Goal: Transaction & Acquisition: Book appointment/travel/reservation

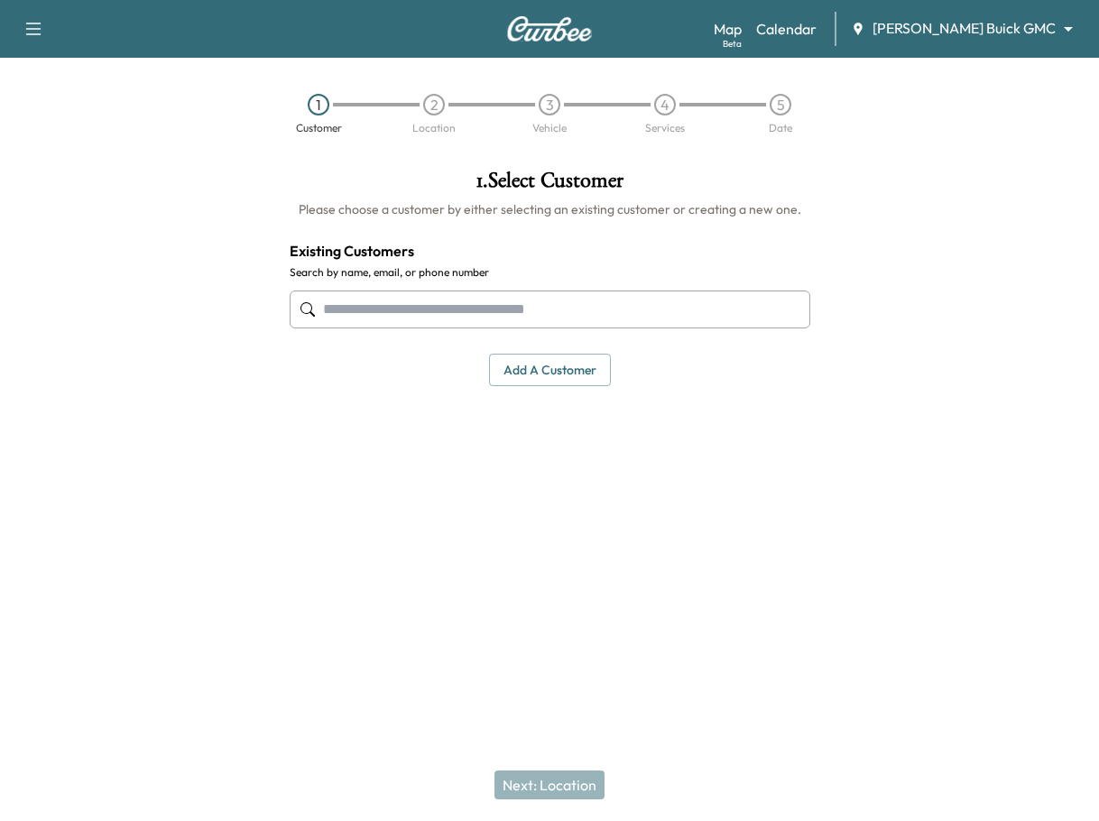
click at [502, 36] on div "Book New Appointment Support Log Out Map Beta Calendar Ewing Buick GMC ********…" at bounding box center [549, 29] width 1099 height 58
click at [550, 31] on img at bounding box center [549, 28] width 87 height 25
click at [816, 32] on link "Calendar" at bounding box center [786, 29] width 60 height 22
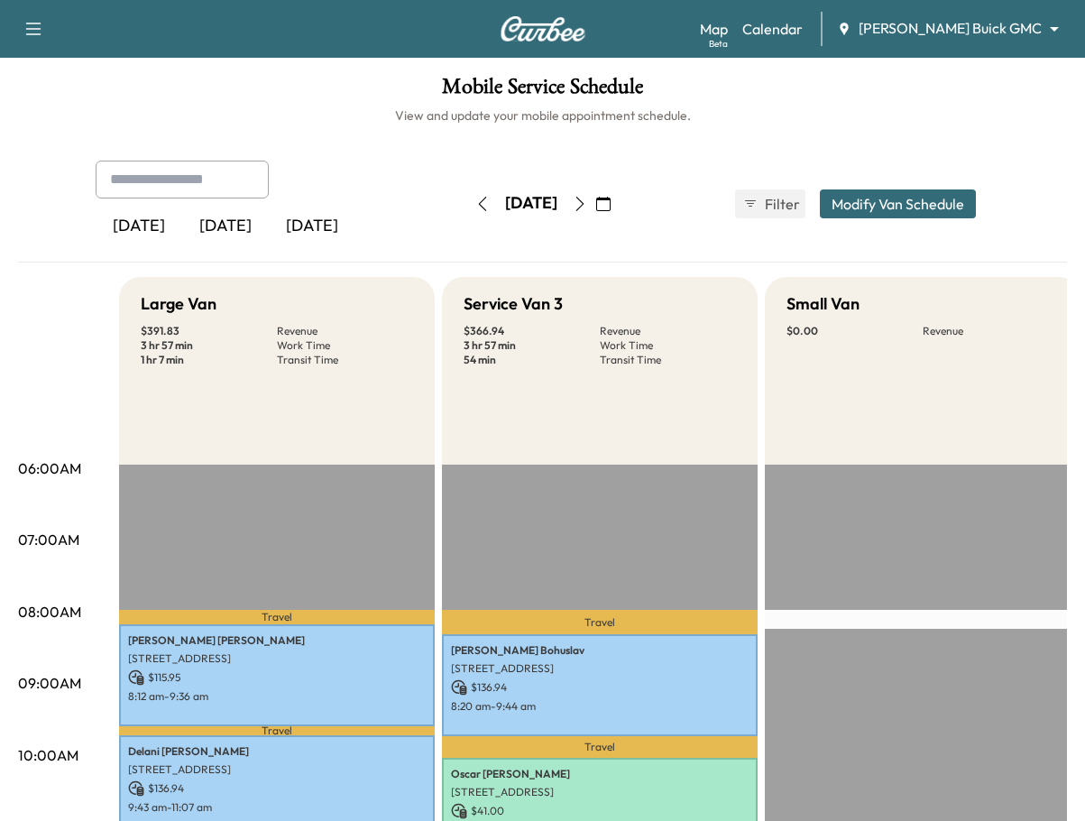
click at [587, 207] on icon "button" at bounding box center [580, 204] width 14 height 14
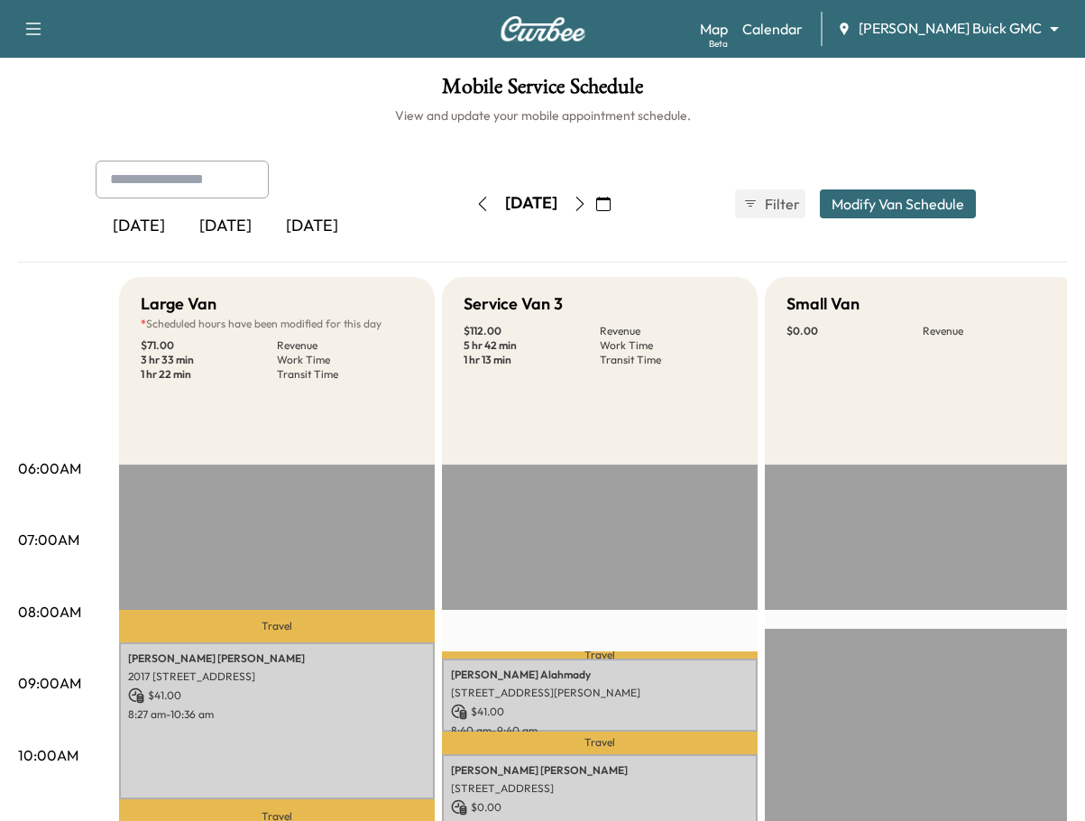
click at [611, 200] on icon "button" at bounding box center [603, 204] width 14 height 14
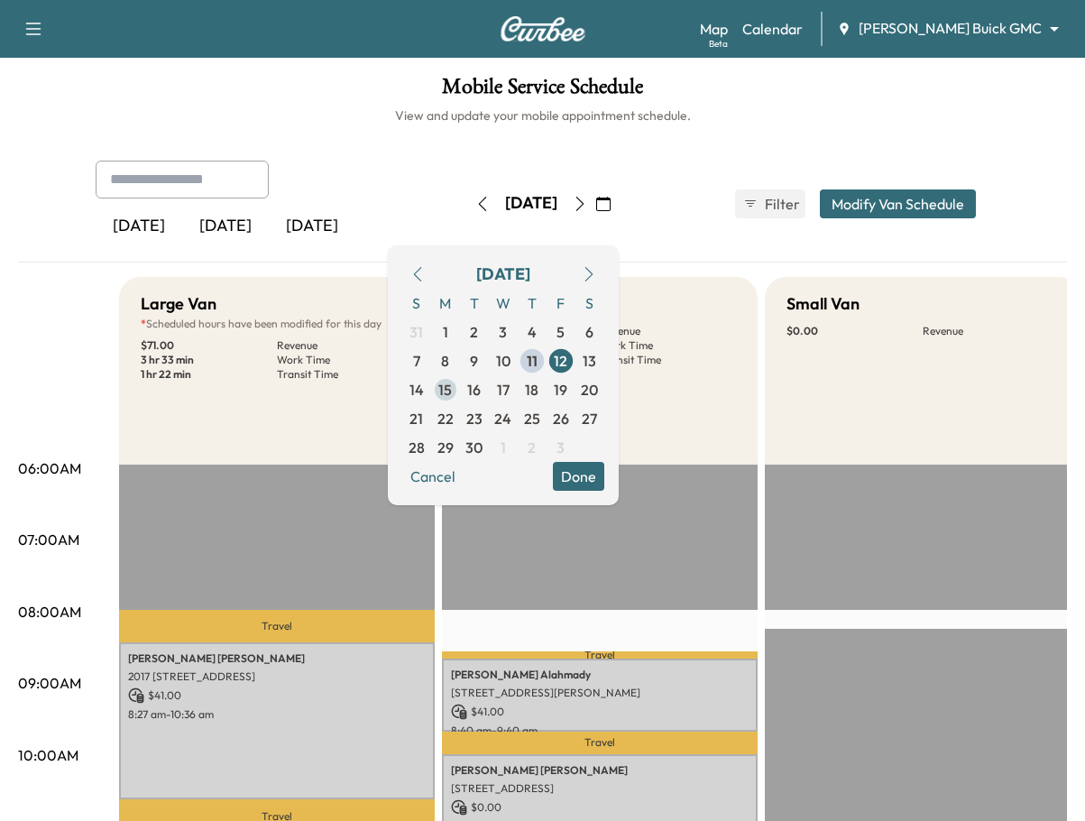
click at [452, 391] on span "15" at bounding box center [445, 390] width 14 height 22
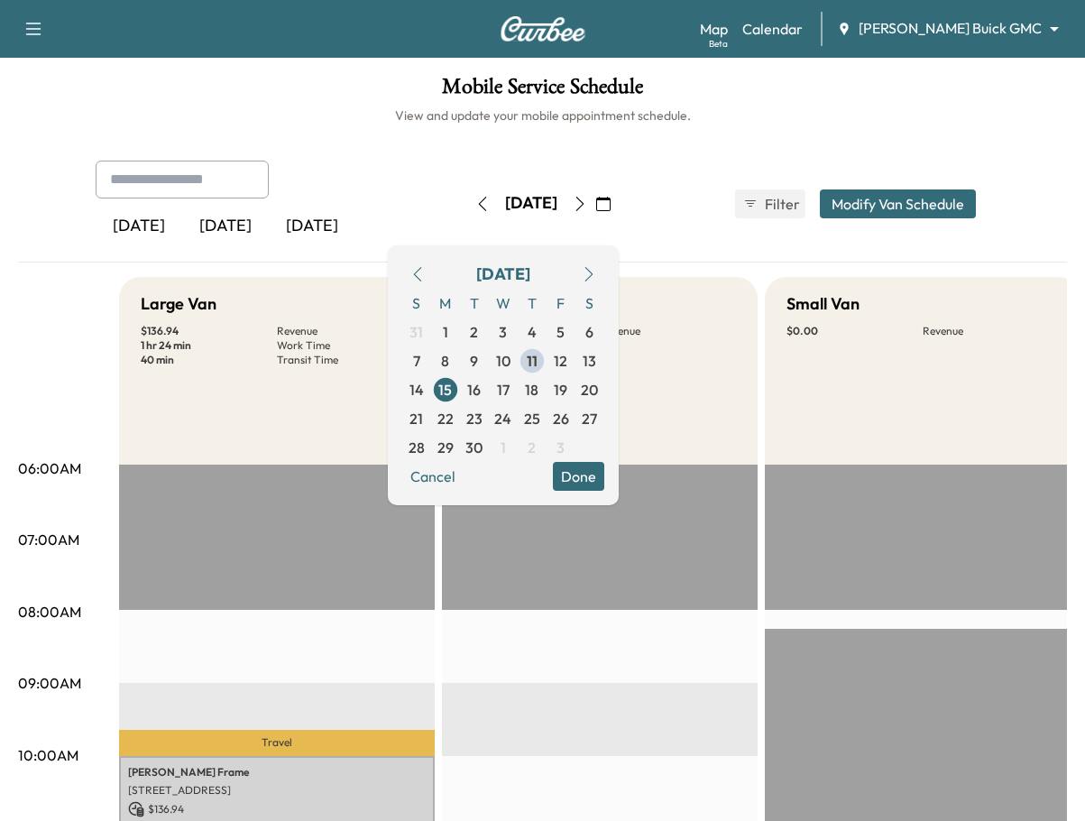
click at [604, 480] on button "Done" at bounding box center [578, 476] width 51 height 29
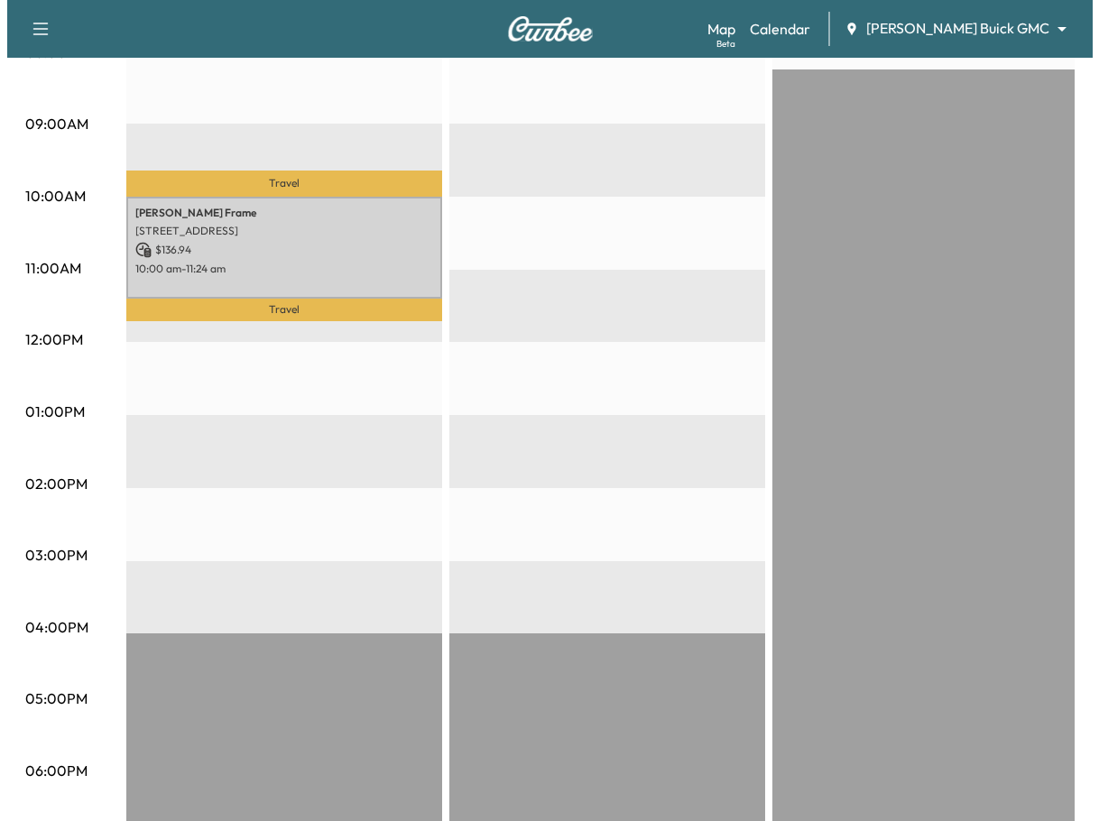
scroll to position [286, 0]
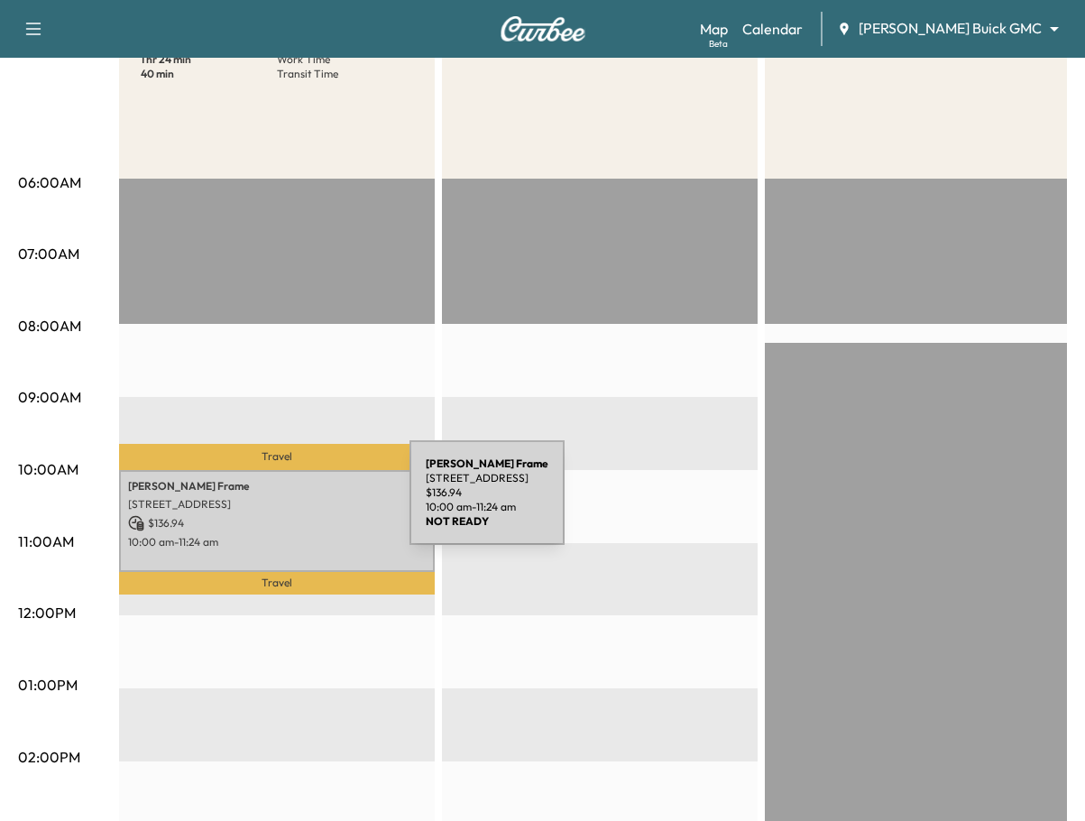
click at [274, 503] on p "2099 Bentwater Lane, Frisco, TX 75036, US" at bounding box center [277, 504] width 298 height 14
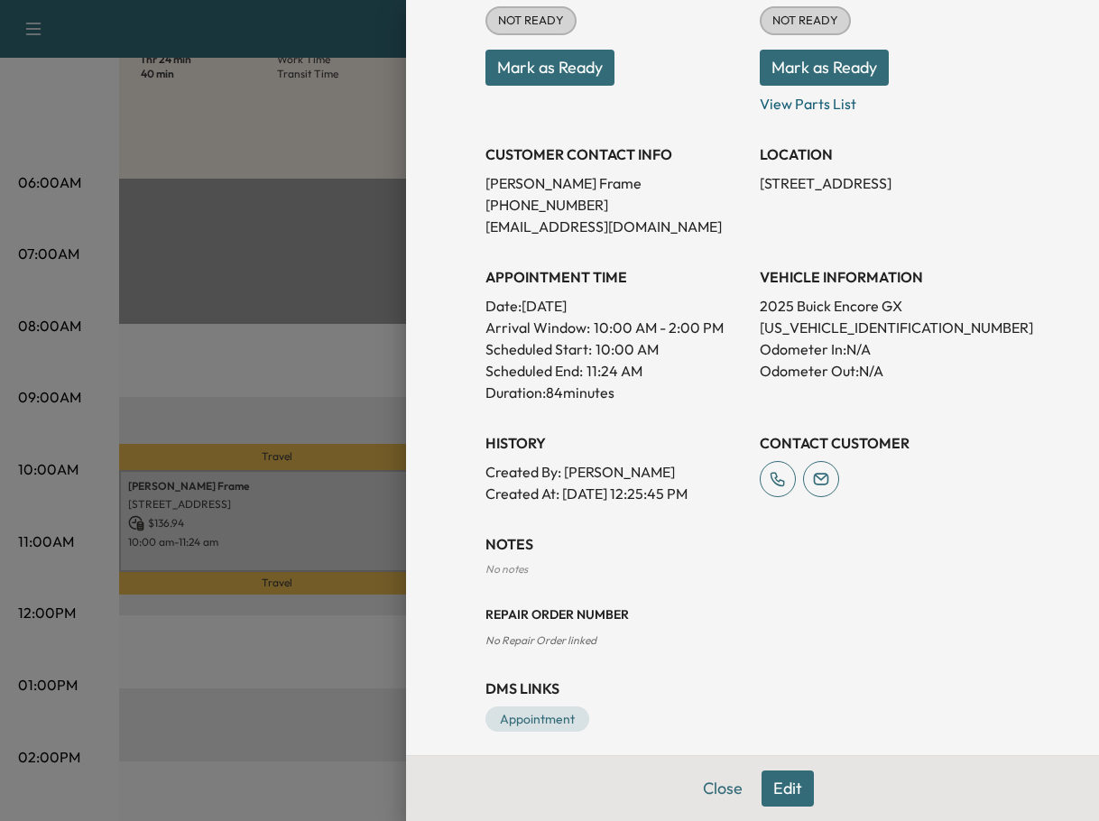
scroll to position [0, 0]
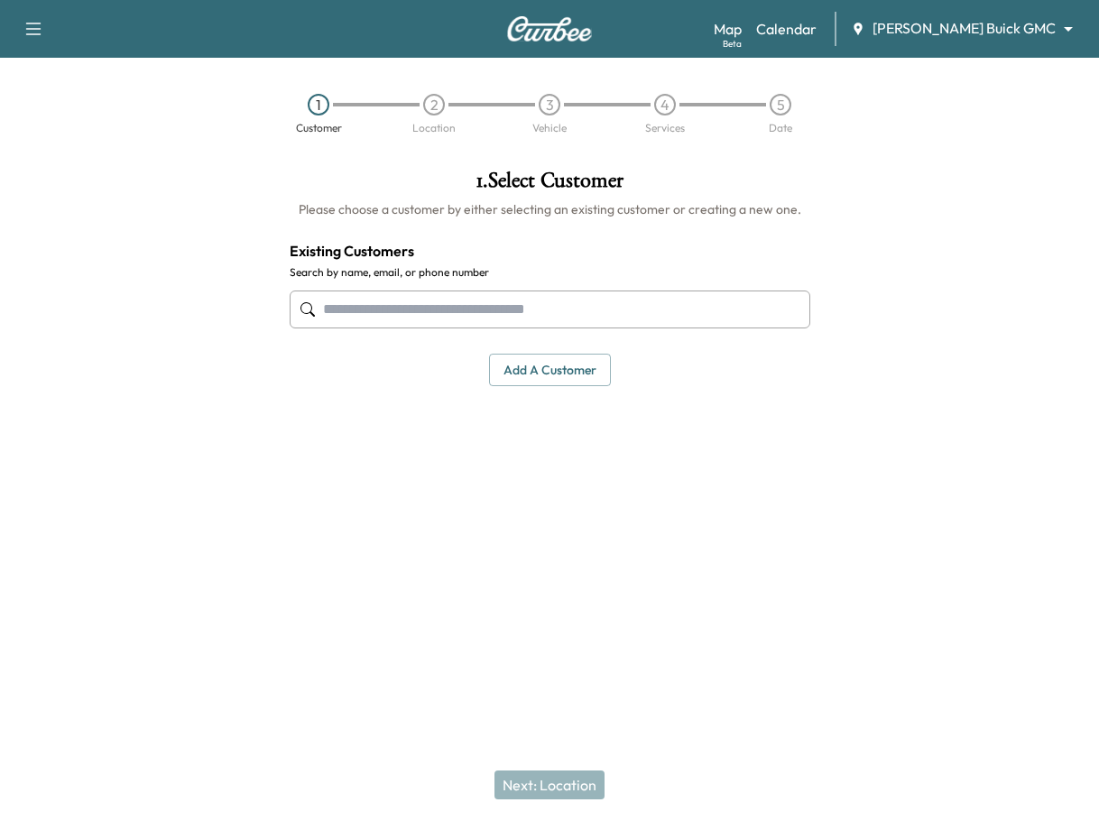
click at [1001, 23] on body "Book New Appointment Support Log Out Map Beta Calendar [PERSON_NAME] Buick GMC …" at bounding box center [549, 410] width 1099 height 821
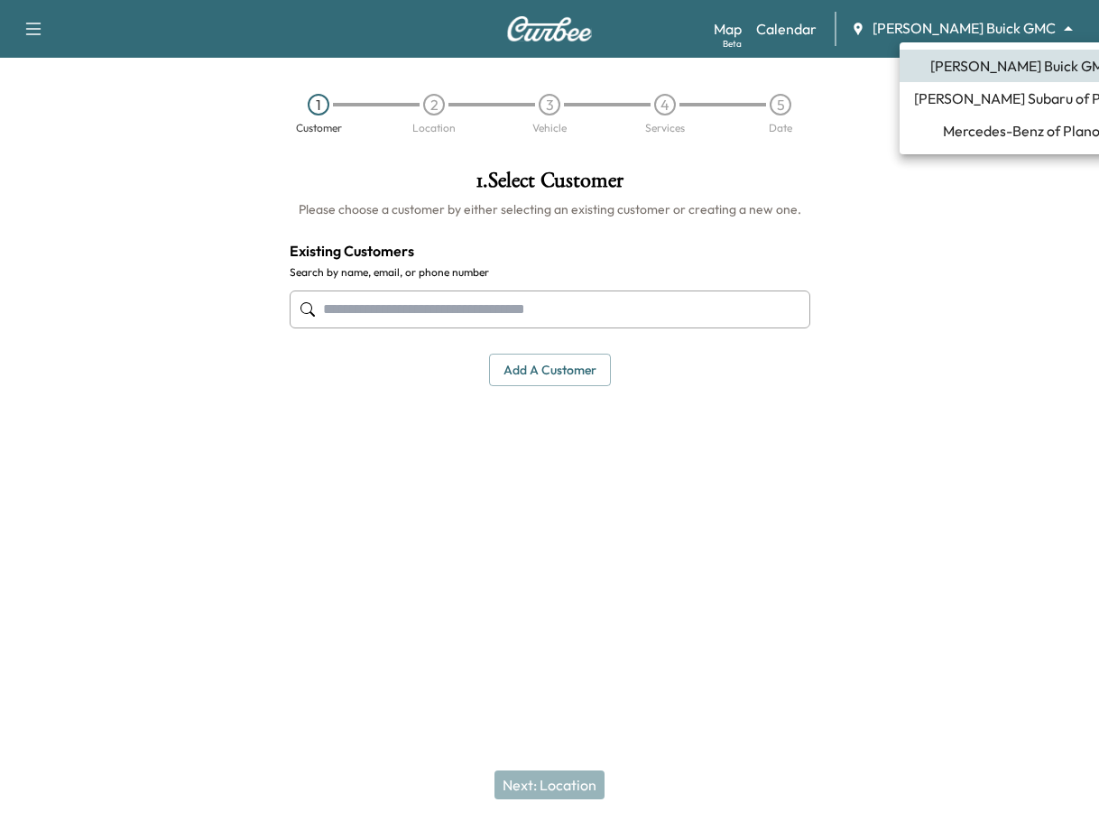
click at [976, 135] on span "Mercedes-Benz of Plano" at bounding box center [1021, 131] width 157 height 22
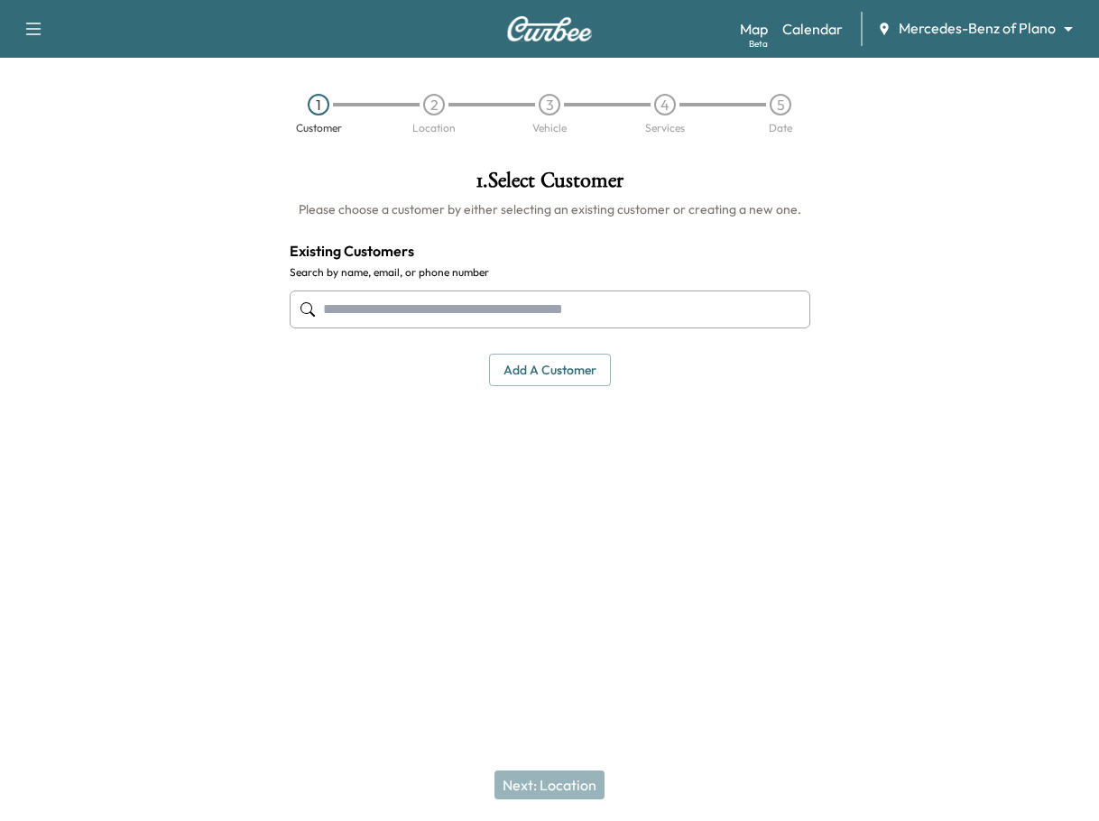
click at [419, 308] on input "text" at bounding box center [550, 309] width 520 height 38
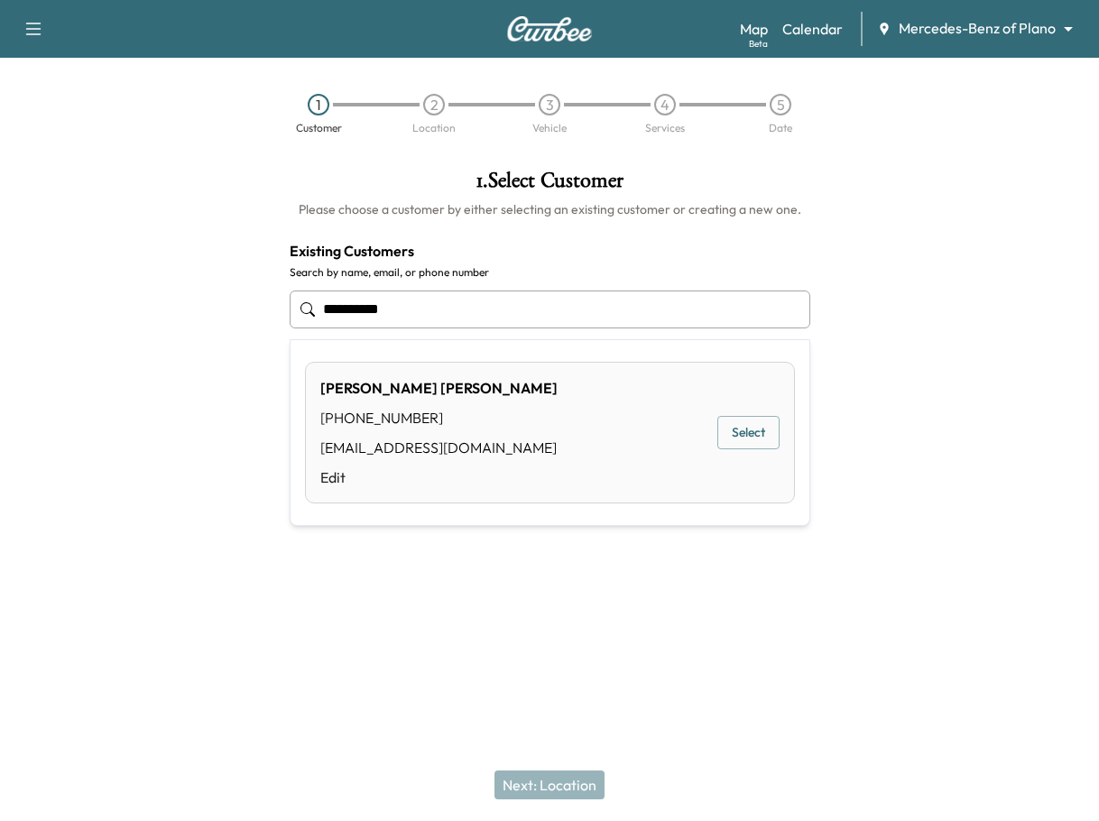
click at [755, 427] on button "Select" at bounding box center [748, 432] width 62 height 33
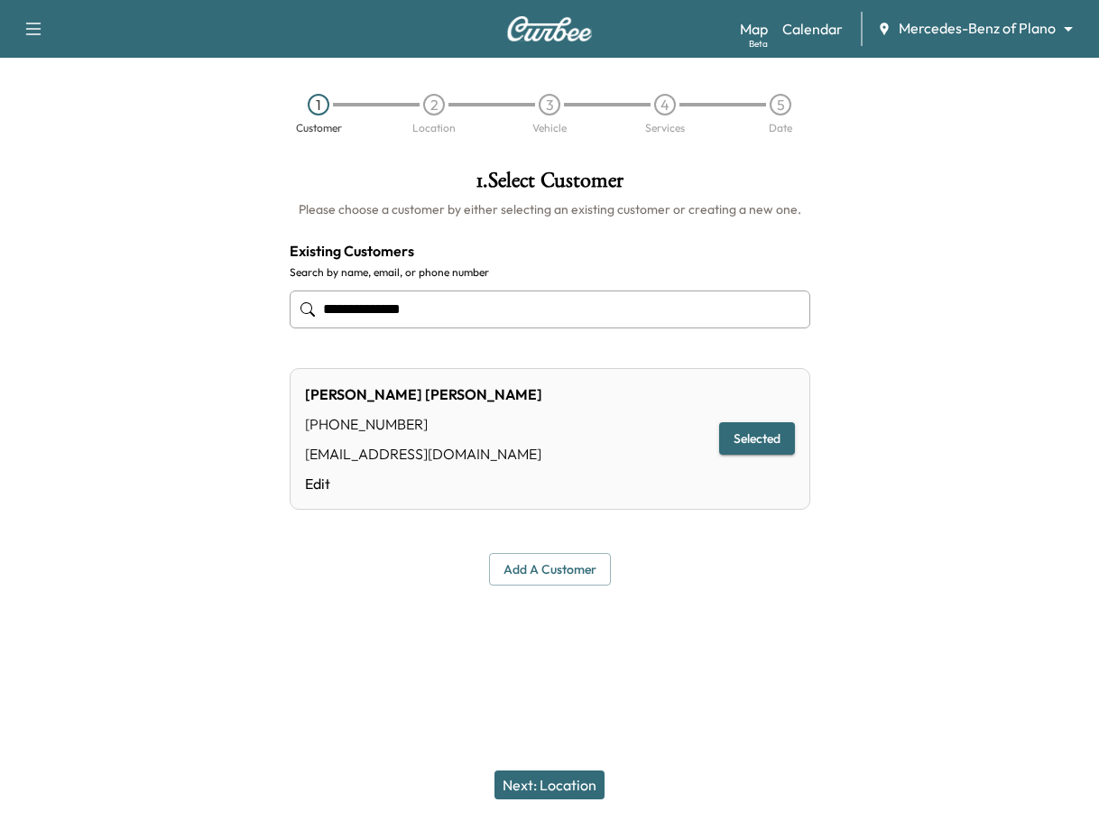
type input "**********"
click at [553, 798] on button "Next: Location" at bounding box center [549, 784] width 110 height 29
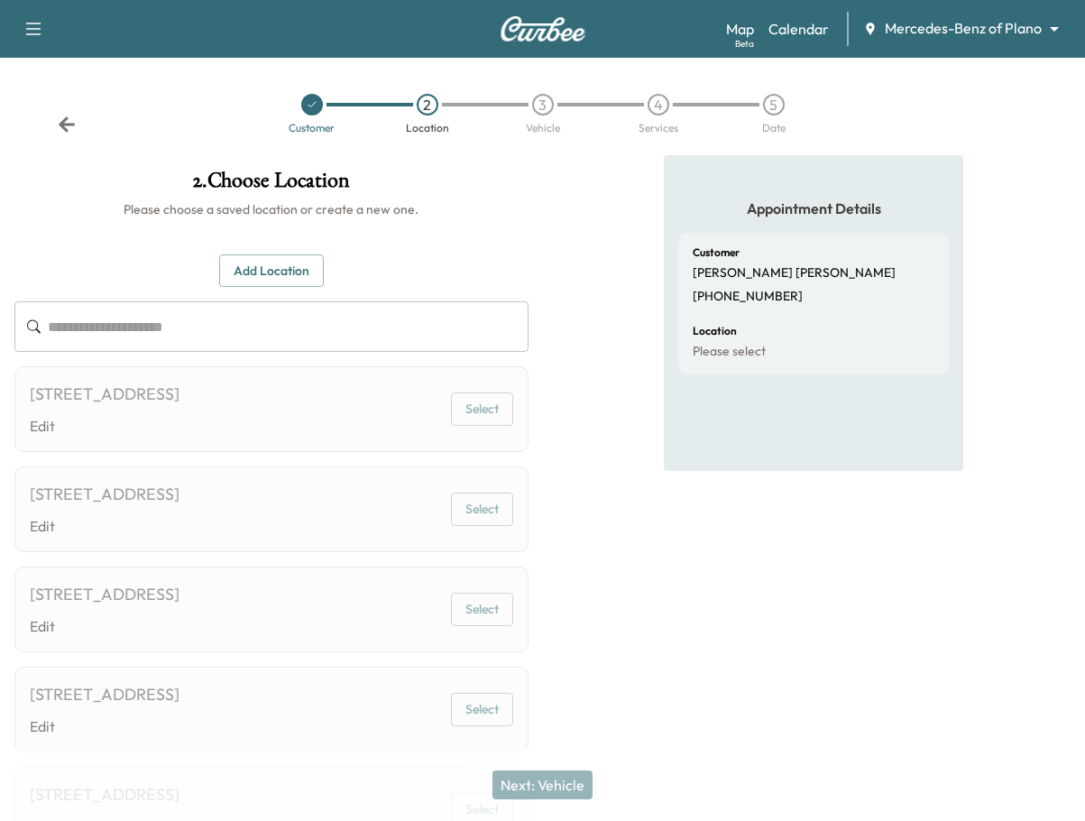
click at [540, 33] on img at bounding box center [543, 28] width 87 height 25
click at [555, 41] on div "Book New Appointment Support Log Out Map Beta Calendar Mercedes-Benz of Plano *…" at bounding box center [542, 29] width 1085 height 58
click at [541, 14] on div "Book New Appointment Support Log Out Map Beta Calendar Mercedes-Benz of Plano *…" at bounding box center [542, 29] width 1085 height 58
click at [539, 25] on img at bounding box center [543, 28] width 87 height 25
click at [803, 26] on link "Calendar" at bounding box center [799, 29] width 60 height 22
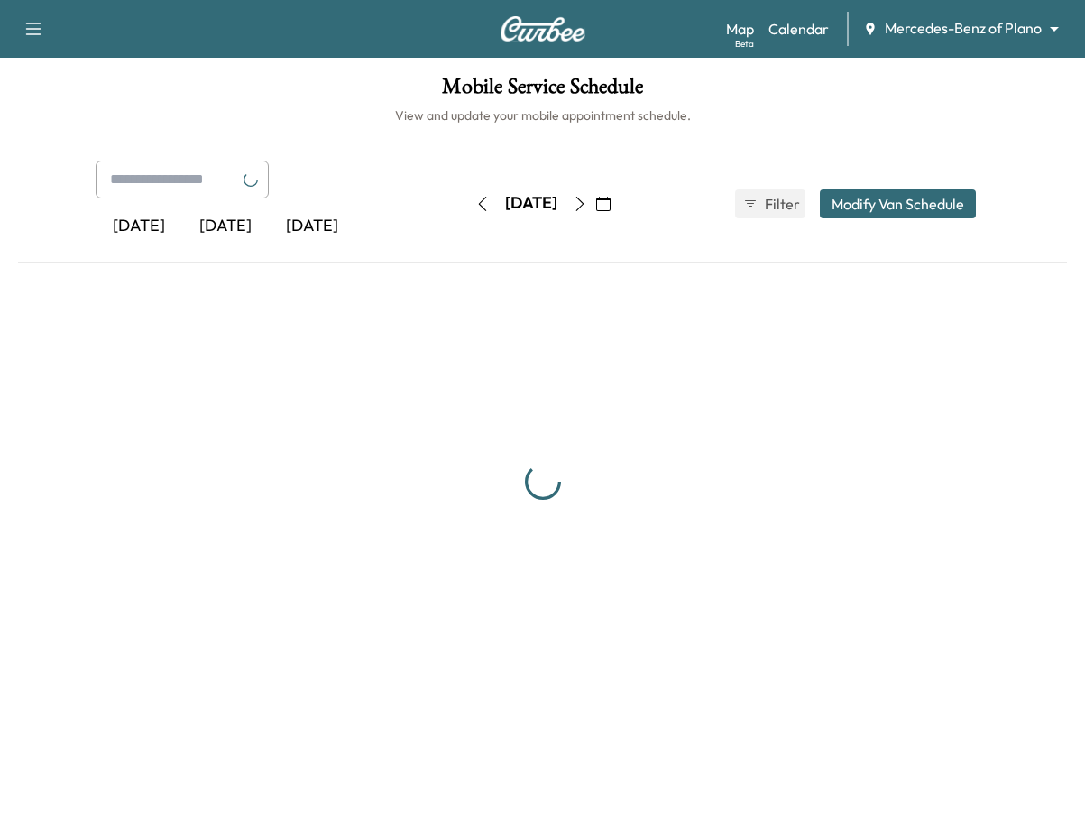
click at [529, 22] on img at bounding box center [543, 28] width 87 height 25
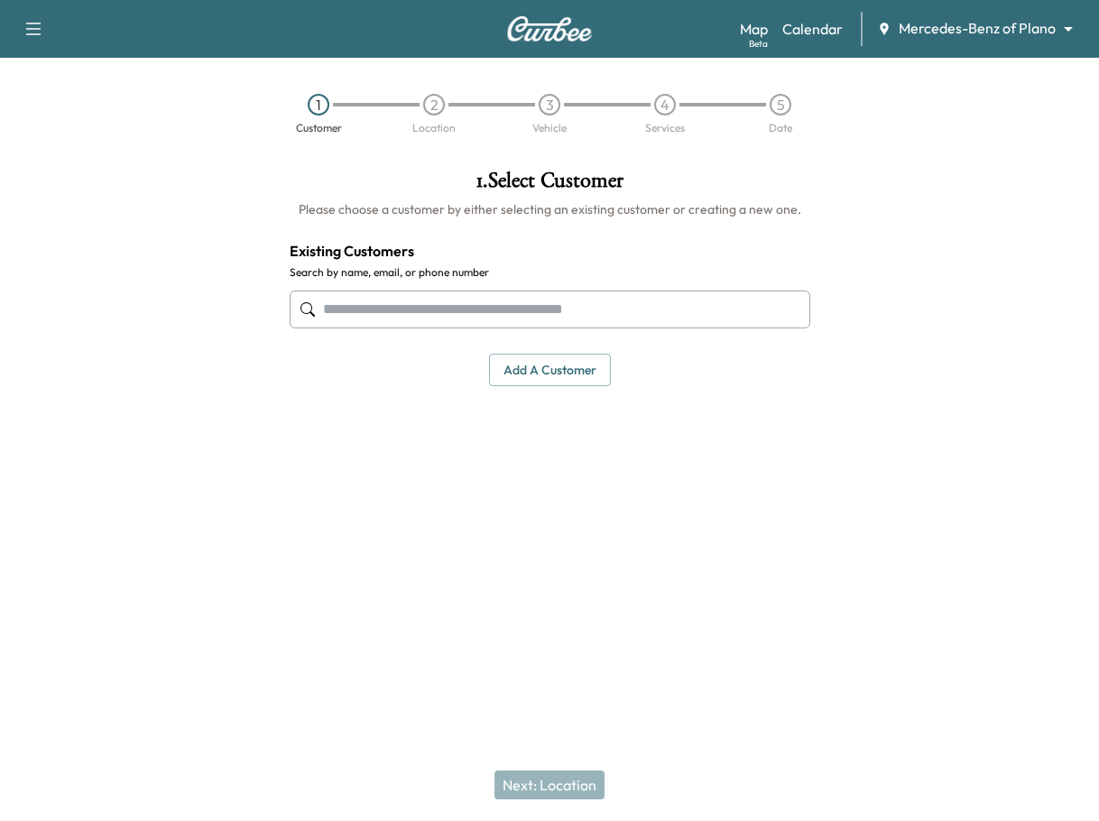
click at [375, 312] on input "text" at bounding box center [550, 309] width 520 height 38
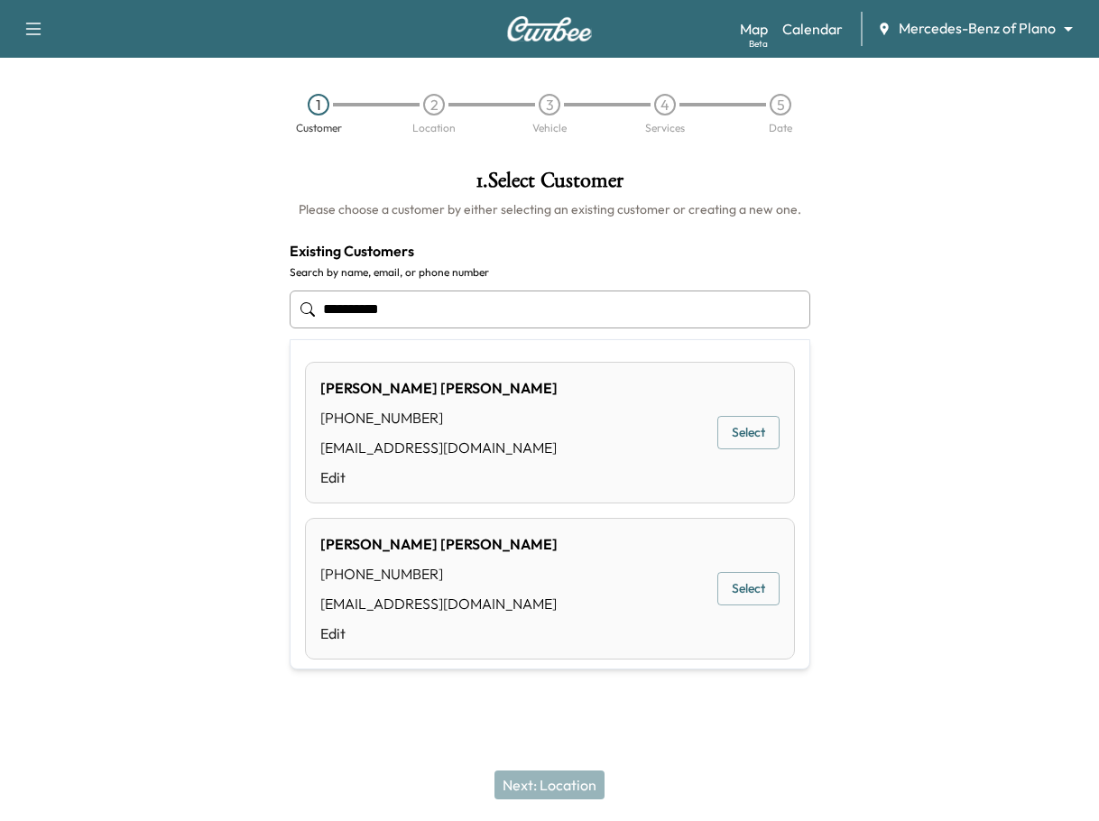
click at [447, 307] on input "**********" at bounding box center [550, 309] width 520 height 38
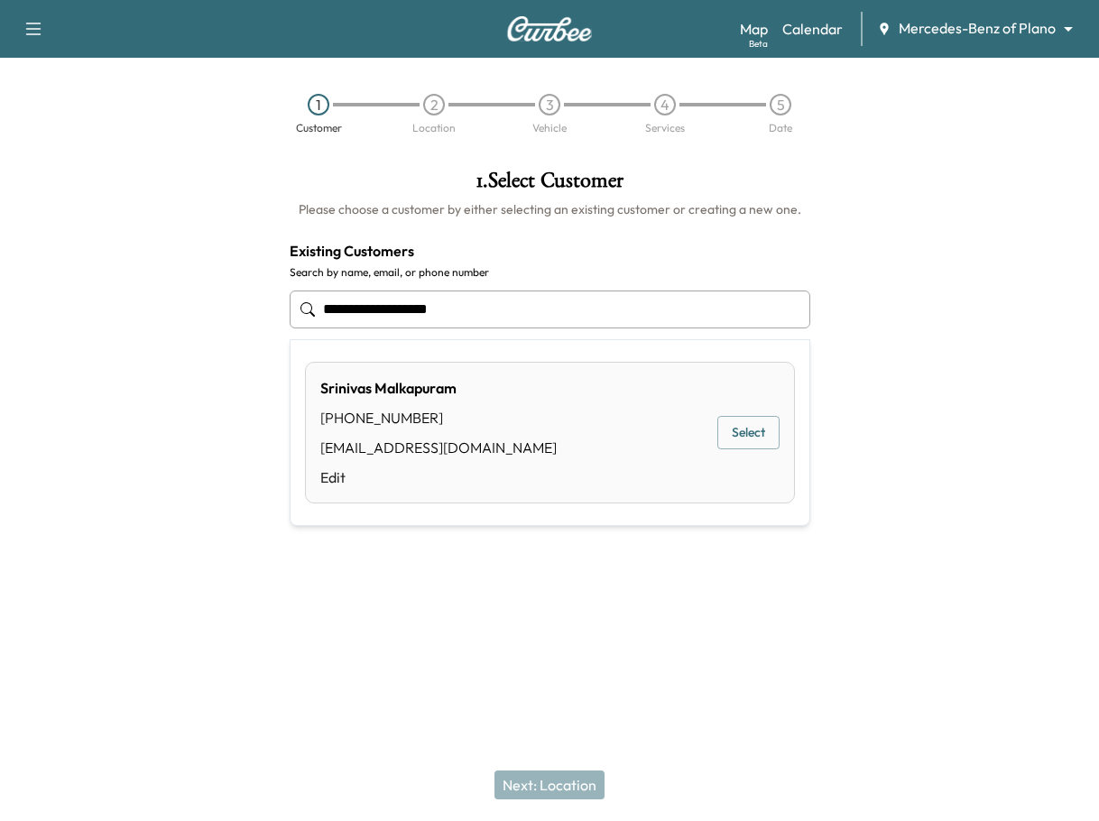
click at [724, 429] on button "Select" at bounding box center [748, 432] width 62 height 33
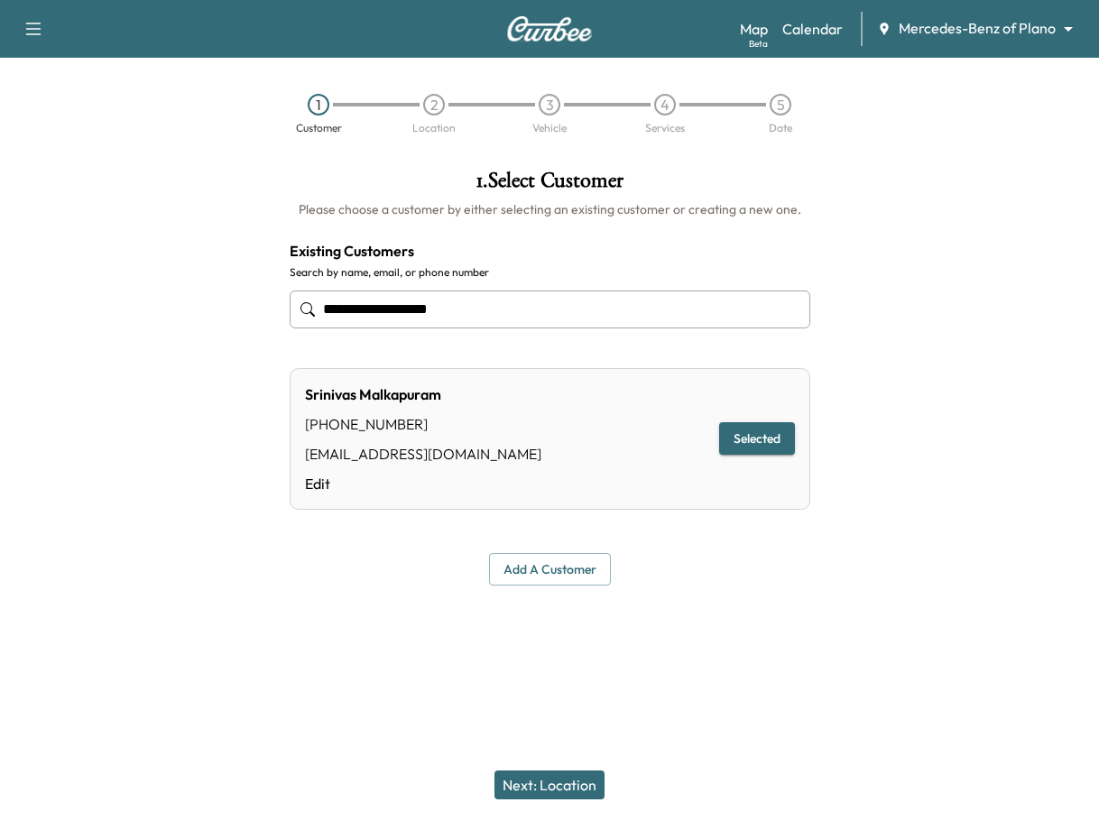
type input "**********"
click at [525, 780] on button "Next: Location" at bounding box center [549, 784] width 110 height 29
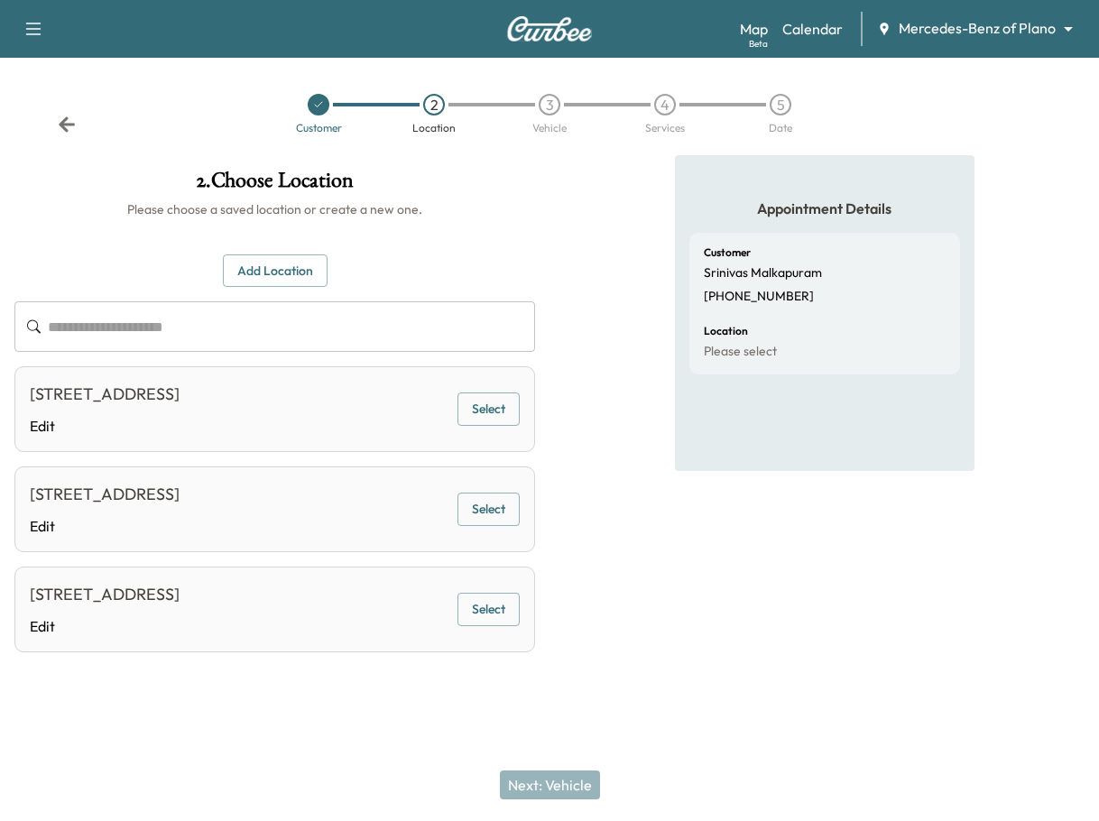
click at [502, 423] on button "Select" at bounding box center [488, 408] width 62 height 33
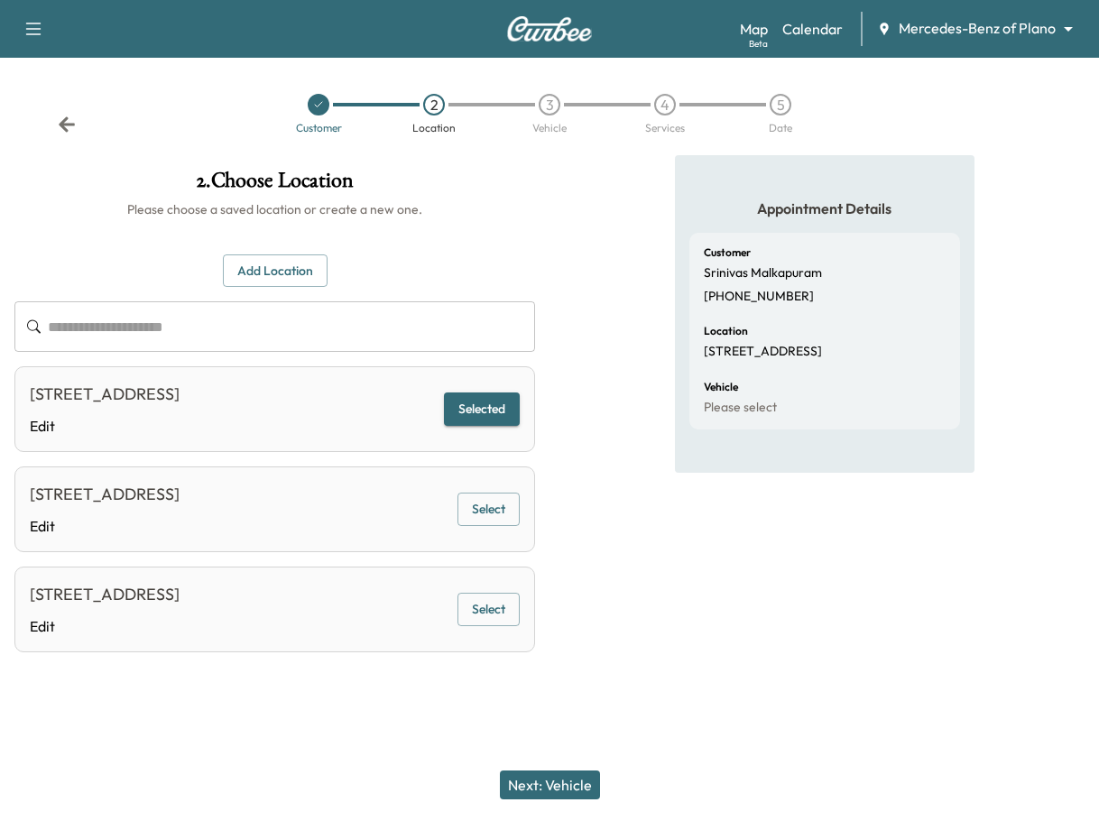
click at [596, 789] on button "Next: Vehicle" at bounding box center [550, 784] width 100 height 29
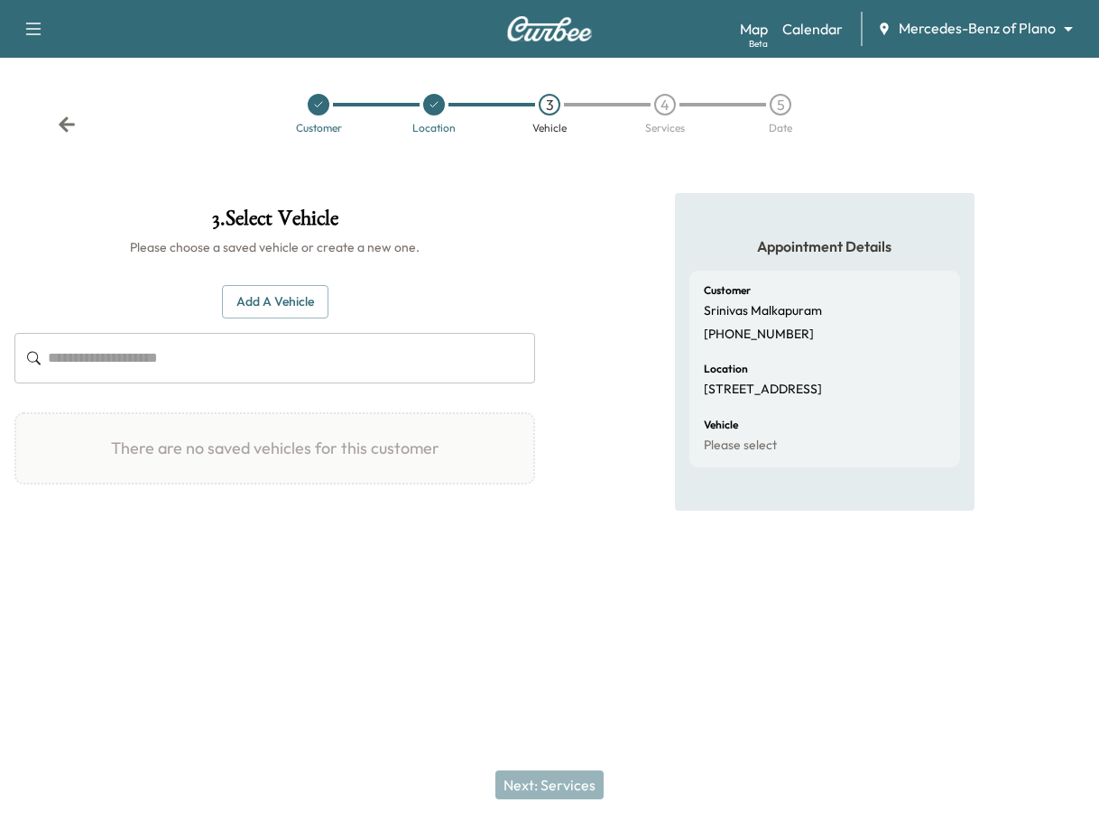
click at [908, 683] on div "Book New Appointment Support Log Out Map Beta Calendar Mercedes-Benz of Plano *…" at bounding box center [549, 410] width 1099 height 821
click at [296, 306] on button "Add a Vehicle" at bounding box center [275, 301] width 106 height 33
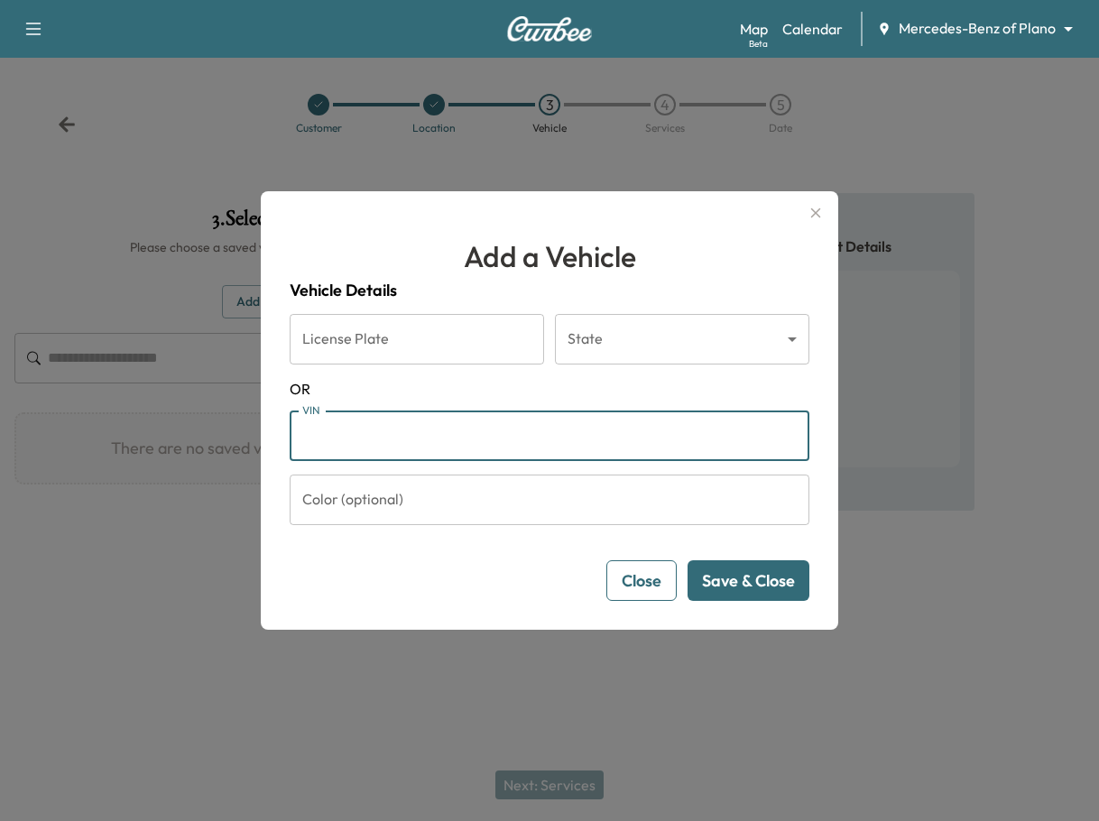
paste input "**********"
type input "**********"
click at [740, 585] on button "Save & Close" at bounding box center [748, 580] width 122 height 41
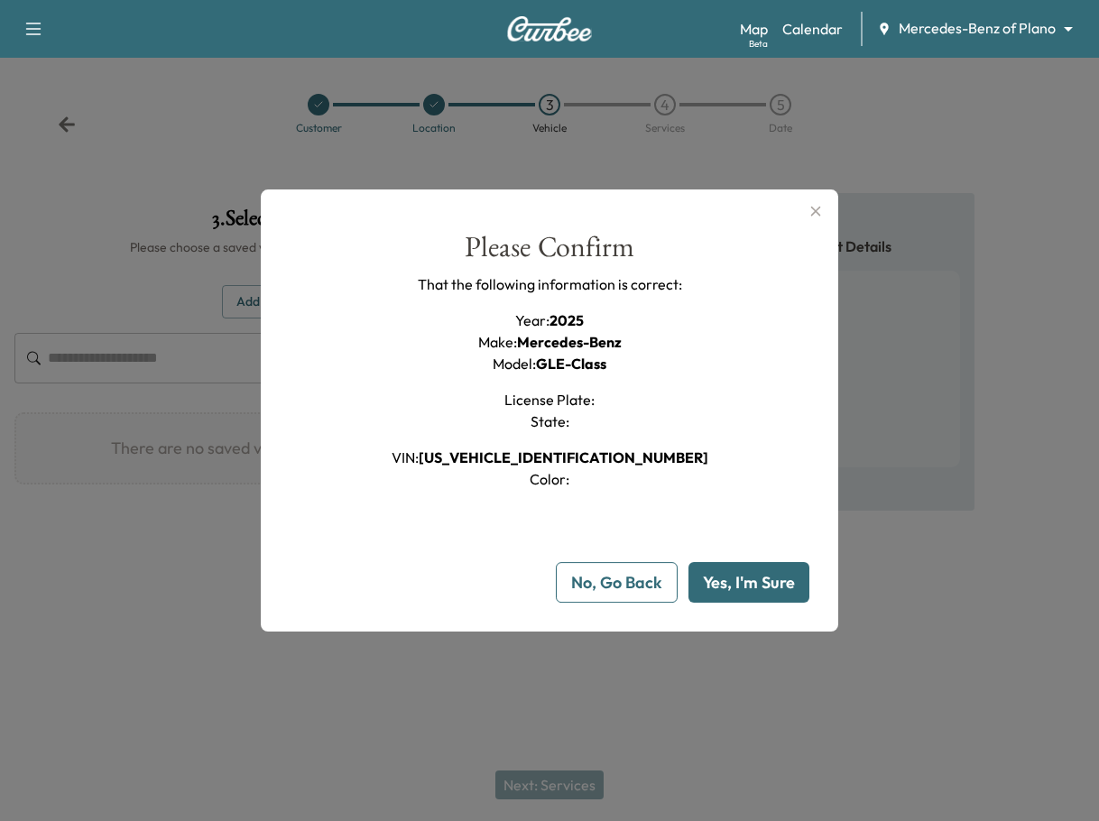
click at [786, 592] on button "Yes, I'm Sure" at bounding box center [748, 582] width 121 height 41
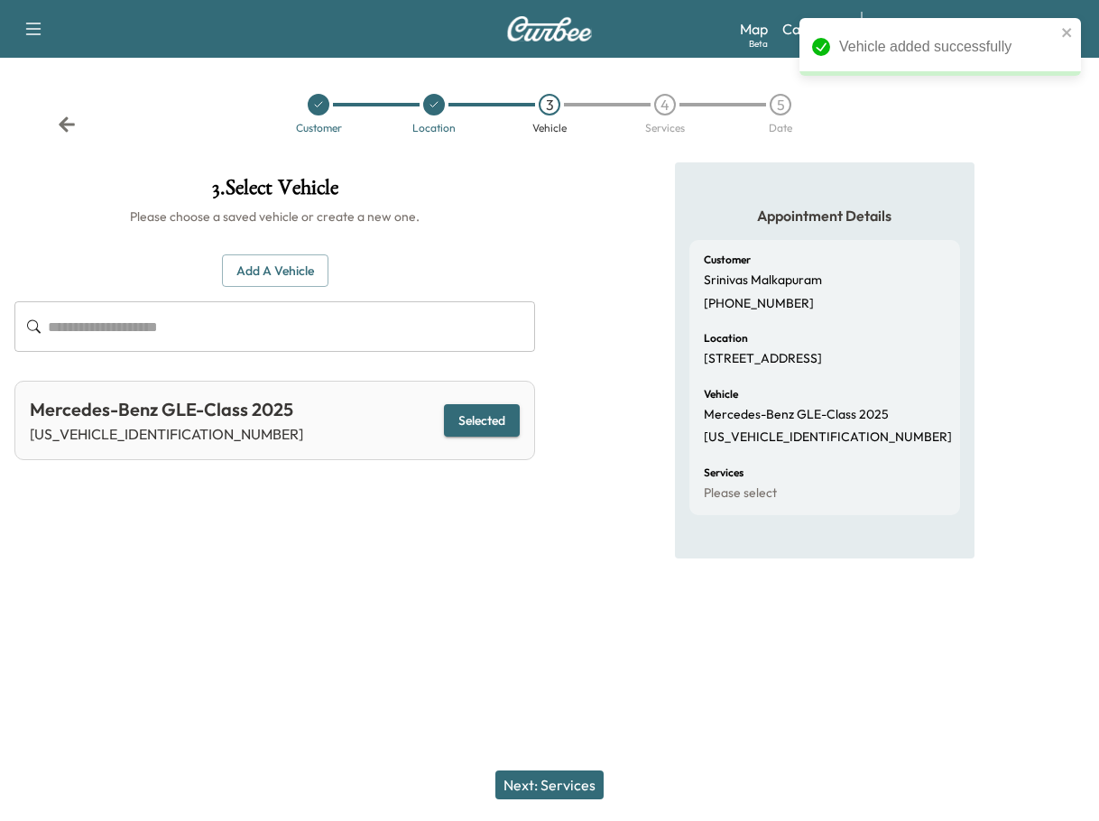
click at [594, 783] on button "Next: Services" at bounding box center [549, 784] width 108 height 29
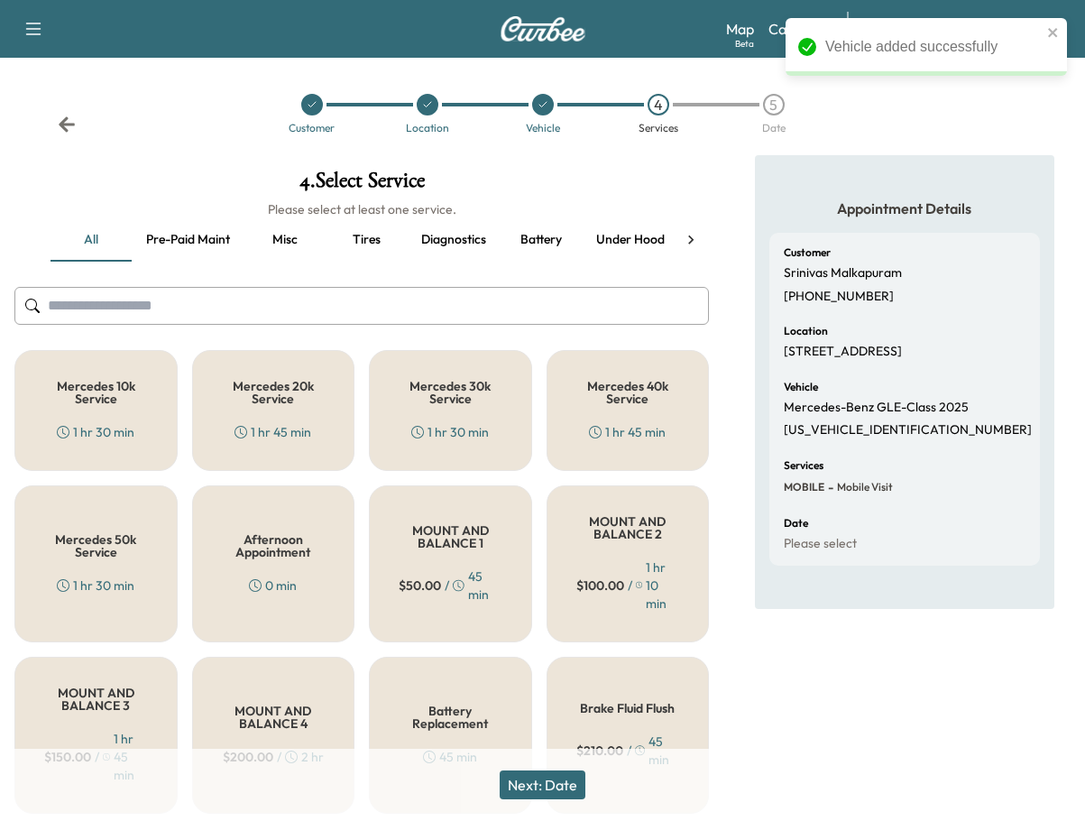
click at [256, 316] on input "text" at bounding box center [361, 306] width 695 height 38
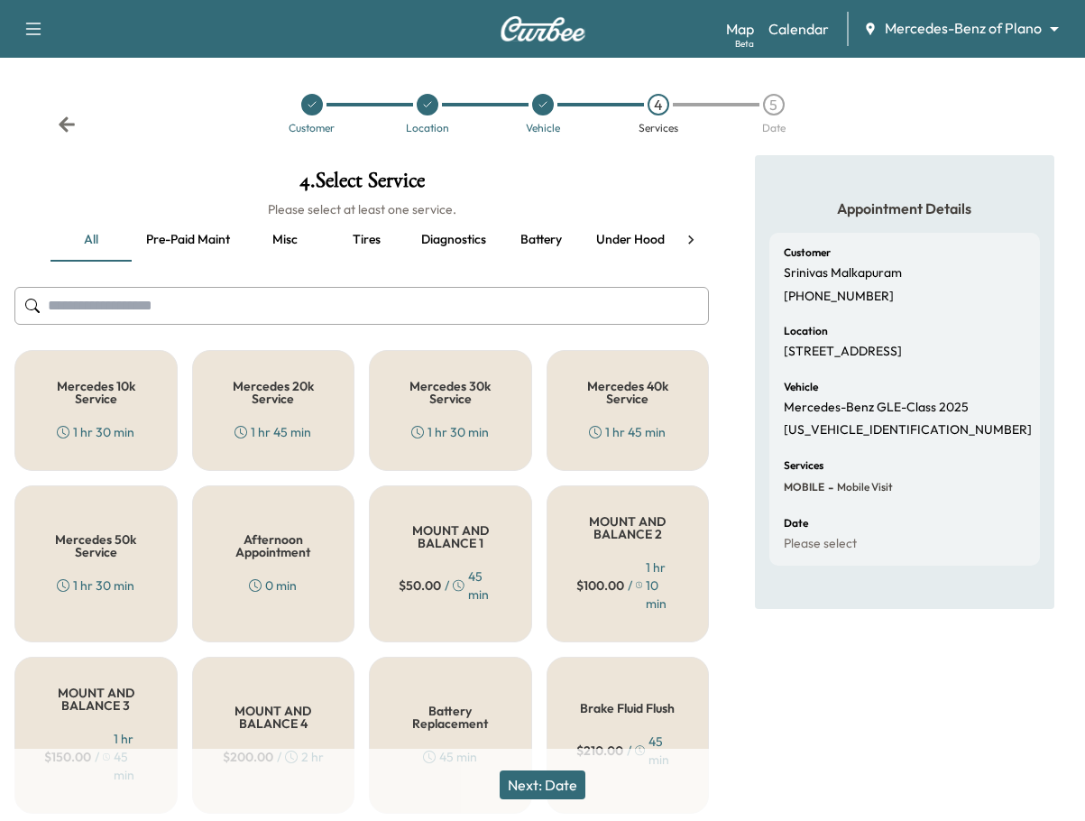
click at [538, 779] on button "Next: Date" at bounding box center [543, 784] width 86 height 29
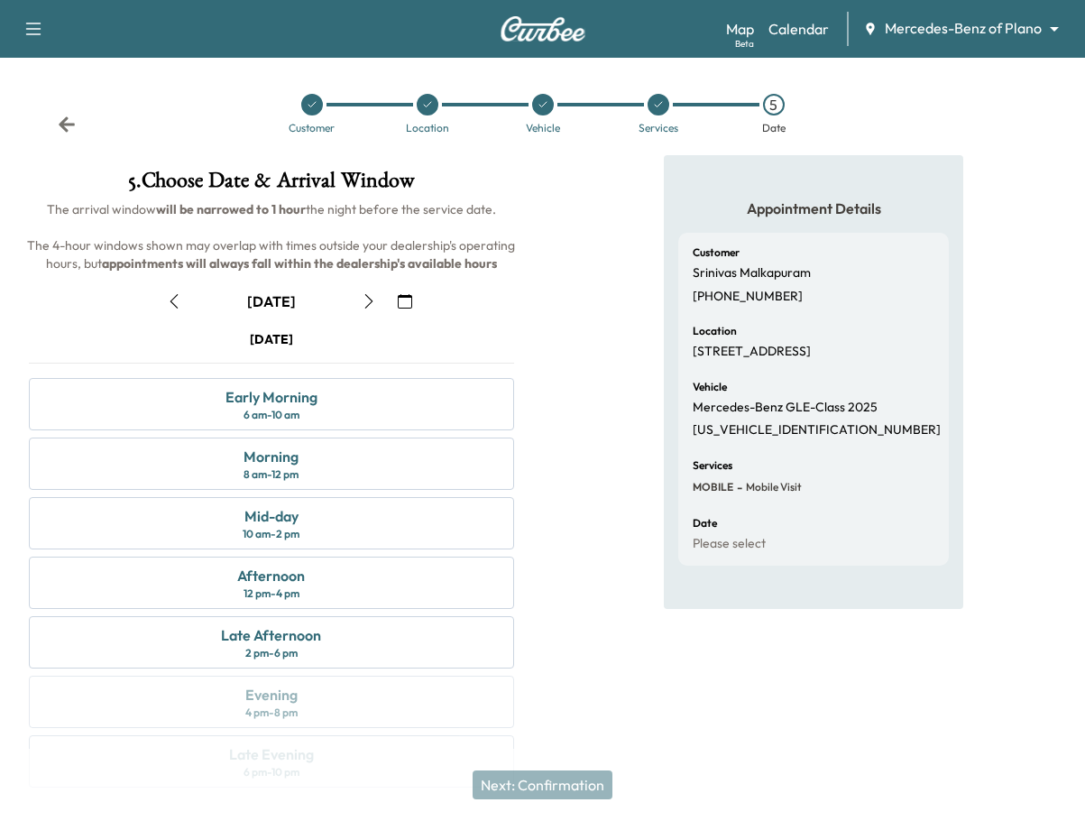
click at [402, 299] on icon "button" at bounding box center [405, 301] width 14 height 14
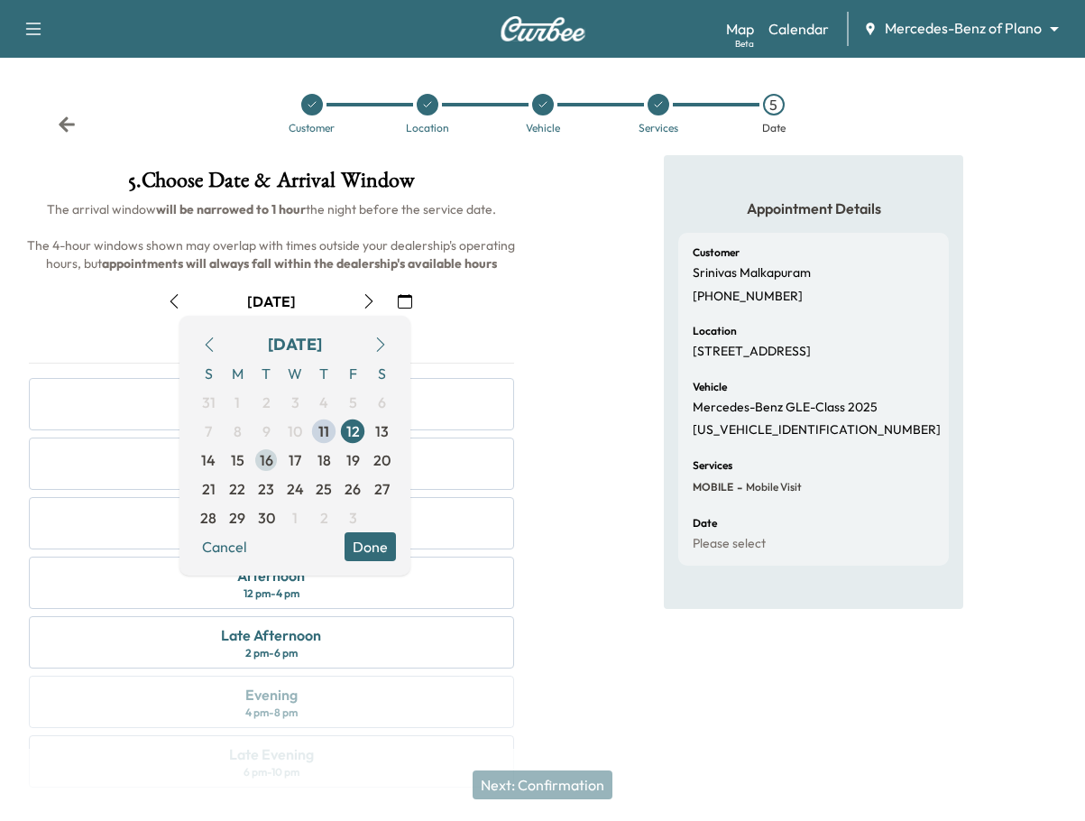
click at [262, 461] on span "16" at bounding box center [267, 460] width 14 height 22
click at [354, 540] on button "Done" at bounding box center [370, 546] width 51 height 29
